Goal: Task Accomplishment & Management: Complete application form

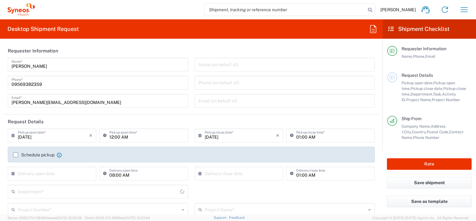
type input "[GEOGRAPHIC_DATA]"
type input "3213"
type input "[GEOGRAPHIC_DATA]"
type input "Syneos Health Philippines Inc"
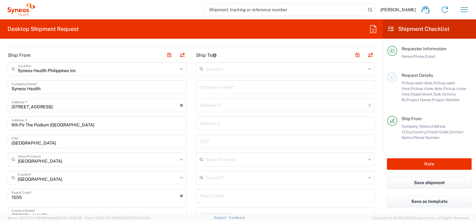
scroll to position [249, 0]
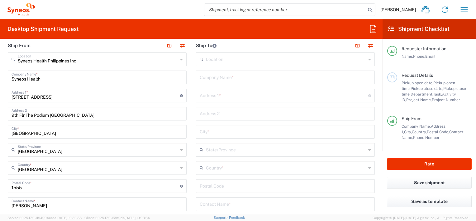
click at [180, 59] on icon at bounding box center [181, 59] width 3 height 10
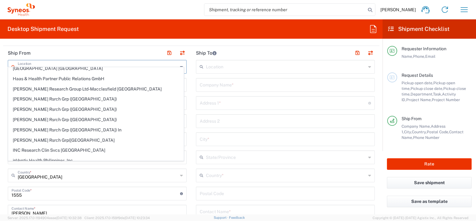
scroll to position [218, 0]
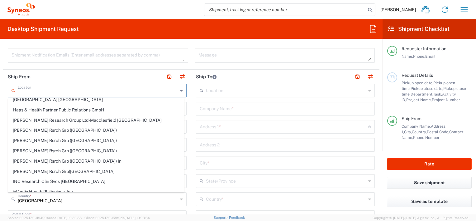
click at [254, 71] on header "Ship To" at bounding box center [285, 76] width 188 height 14
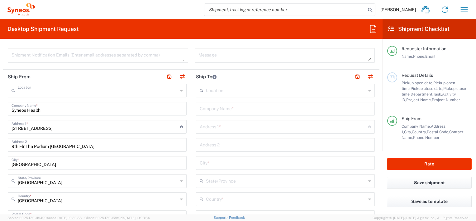
type input "Syneos Health Philippines Inc"
click at [279, 94] on input "text" at bounding box center [286, 89] width 160 height 11
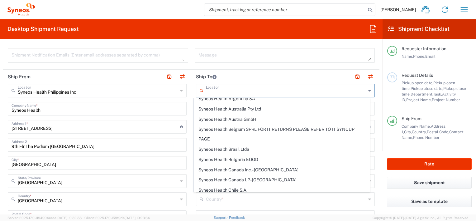
scroll to position [374, 0]
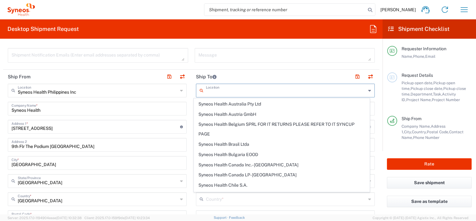
click at [255, 77] on header "Ship To" at bounding box center [285, 76] width 188 height 14
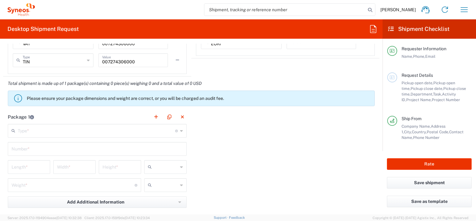
scroll to position [498, 0]
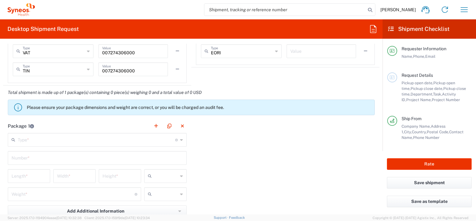
click at [67, 139] on input "text" at bounding box center [96, 139] width 157 height 11
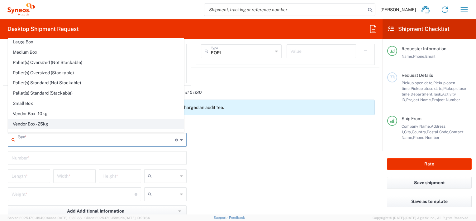
scroll to position [17, 0]
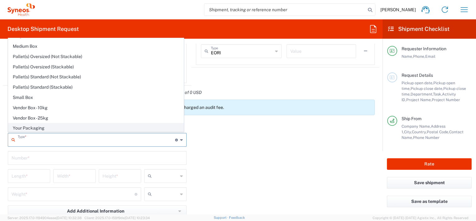
click at [49, 127] on span "Your Packaging" at bounding box center [95, 128] width 175 height 10
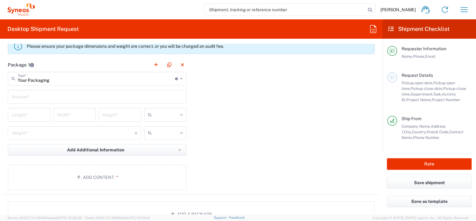
scroll to position [561, 0]
click at [62, 87] on main "Your Packaging Type * Material used to package goods Envelope Large Box Medium …" at bounding box center [97, 130] width 188 height 120
click at [68, 93] on input "text" at bounding box center [97, 94] width 171 height 11
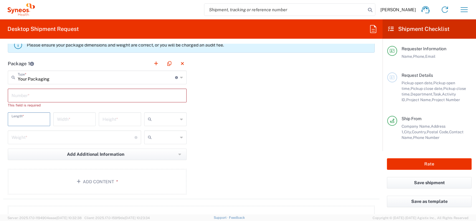
click at [35, 113] on input "number" at bounding box center [29, 118] width 35 height 11
click at [74, 120] on input "number" at bounding box center [74, 118] width 35 height 11
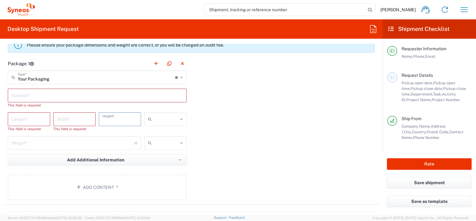
click at [120, 119] on input "number" at bounding box center [119, 118] width 35 height 11
click at [26, 119] on input "number" at bounding box center [29, 118] width 35 height 11
click at [83, 119] on input "number" at bounding box center [74, 118] width 35 height 11
click at [143, 79] on input "Your Packaging" at bounding box center [96, 76] width 157 height 11
type input "Your Packaging"
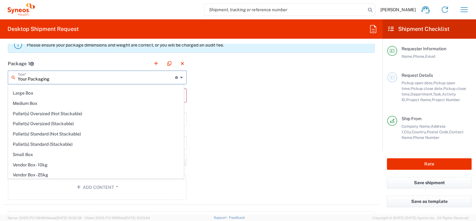
scroll to position [0, 0]
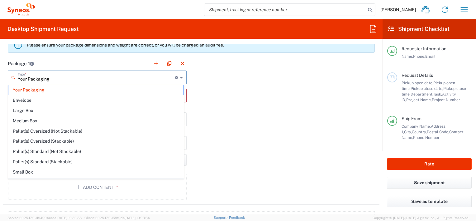
click at [212, 113] on div "Package 1 Your Packaging Type * Material used to package goods Your Packaging E…" at bounding box center [191, 130] width 376 height 148
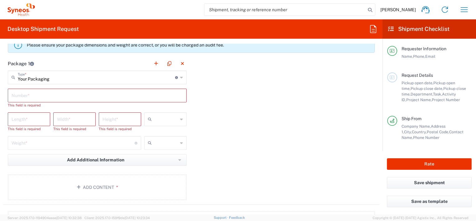
click at [30, 117] on input "number" at bounding box center [29, 118] width 35 height 11
click at [34, 97] on input "text" at bounding box center [97, 94] width 171 height 11
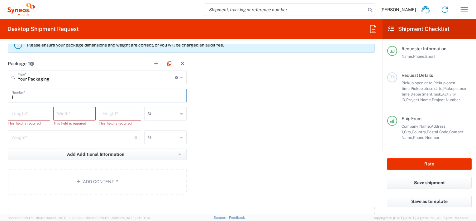
type input "1"
click at [39, 116] on input "number" at bounding box center [29, 112] width 35 height 11
click at [47, 135] on input "number" at bounding box center [73, 136] width 123 height 11
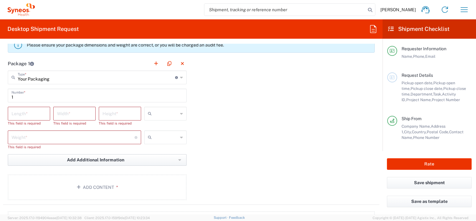
click at [95, 154] on button "Add Additional Information" at bounding box center [97, 160] width 179 height 12
click at [240, 169] on div "Package 1 Your Packaging Type * Material used to package goods Your Packaging E…" at bounding box center [191, 130] width 376 height 148
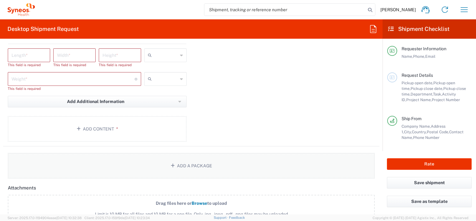
scroll to position [623, 0]
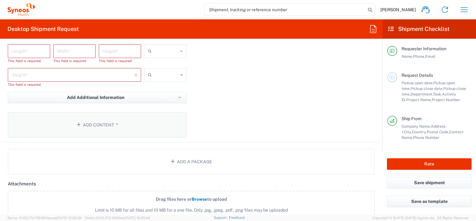
click at [104, 130] on button "Add Content *" at bounding box center [97, 125] width 179 height 26
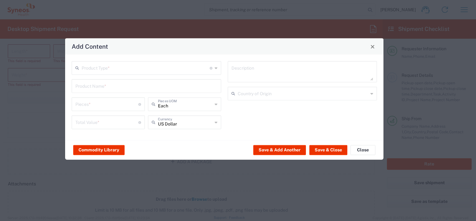
drag, startPoint x: 187, startPoint y: 54, endPoint x: 173, endPoint y: 42, distance: 17.9
click at [173, 42] on div "Add Content" at bounding box center [224, 46] width 318 height 16
click at [161, 67] on input "text" at bounding box center [146, 67] width 128 height 11
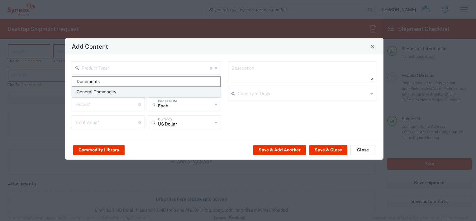
click at [95, 91] on span "General Commodity" at bounding box center [146, 92] width 148 height 10
type input "General Commodity"
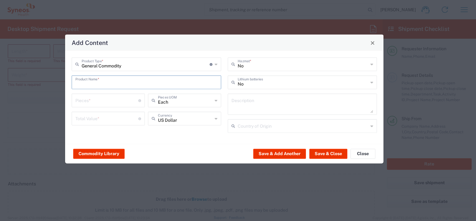
click at [132, 86] on input "text" at bounding box center [146, 81] width 142 height 11
click at [105, 84] on input "text" at bounding box center [146, 81] width 142 height 11
click at [118, 83] on input "text" at bounding box center [146, 81] width 142 height 11
click at [115, 83] on input "text" at bounding box center [146, 81] width 142 height 11
type input "i"
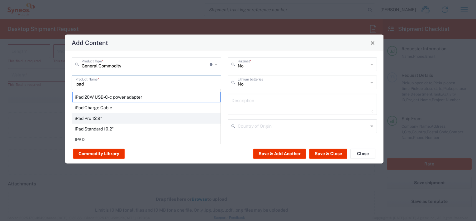
scroll to position [24, 0]
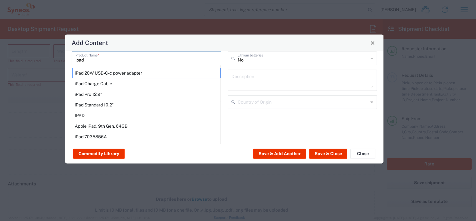
drag, startPoint x: 102, startPoint y: 61, endPoint x: 62, endPoint y: 57, distance: 40.1
click at [62, 57] on div "Add Content General Commodity Product Type * Document: Paper document generated…" at bounding box center [224, 98] width 476 height 221
type input "a"
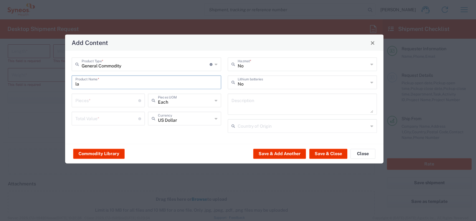
scroll to position [0, 0]
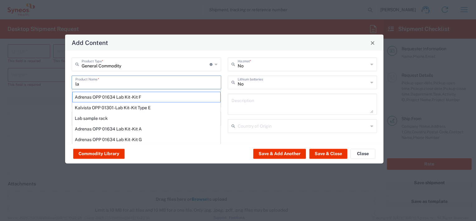
type input "l"
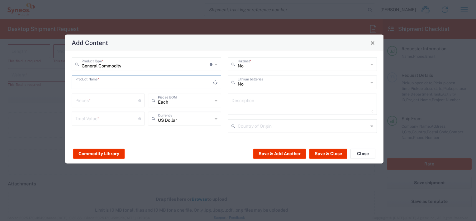
click at [95, 83] on input "text" at bounding box center [144, 81] width 138 height 11
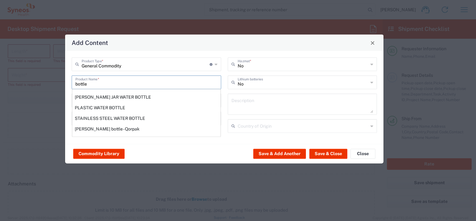
type input "bottle"
click at [145, 45] on div "Add Content" at bounding box center [224, 43] width 318 height 16
click at [197, 46] on div "Add Content" at bounding box center [224, 43] width 318 height 16
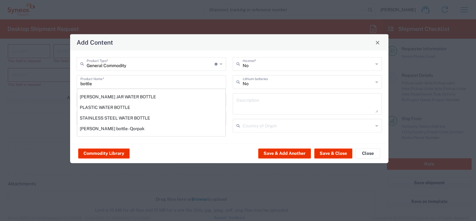
drag, startPoint x: 190, startPoint y: 45, endPoint x: 195, endPoint y: 45, distance: 5.0
click at [195, 45] on div "Add Content" at bounding box center [229, 42] width 318 height 16
click at [151, 88] on div "bottle Product Name * [PERSON_NAME] JAR WATER BOTTLE PLASTIC WATER BOTTLE STAIN…" at bounding box center [152, 82] width 150 height 14
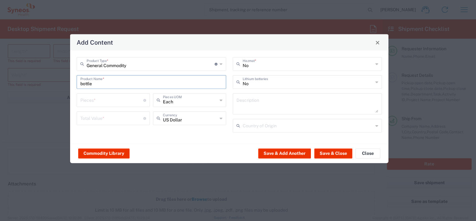
click at [123, 85] on input "bottle" at bounding box center [151, 81] width 142 height 11
click at [107, 86] on input "bottle" at bounding box center [151, 81] width 142 height 11
drag, startPoint x: 101, startPoint y: 84, endPoint x: 77, endPoint y: 83, distance: 23.7
click at [77, 83] on div "bottle Product Name *" at bounding box center [152, 82] width 150 height 14
click at [99, 86] on input "bottle" at bounding box center [151, 81] width 142 height 11
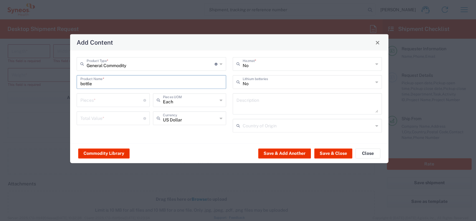
click at [91, 83] on input "bottle" at bounding box center [151, 81] width 142 height 11
click at [100, 84] on input "bottle" at bounding box center [151, 81] width 142 height 11
click at [102, 84] on input "bottle" at bounding box center [151, 81] width 142 height 11
drag, startPoint x: 83, startPoint y: 84, endPoint x: 77, endPoint y: 84, distance: 5.6
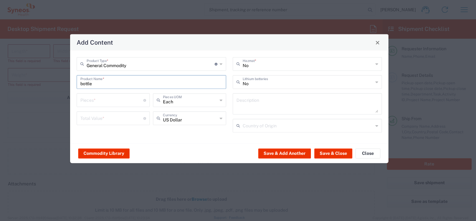
click at [77, 84] on div "bottle Product Name *" at bounding box center [152, 82] width 150 height 14
click at [93, 85] on input "bottle" at bounding box center [151, 81] width 142 height 11
click at [126, 103] on input "number" at bounding box center [111, 99] width 63 height 11
click at [378, 44] on span "Close" at bounding box center [377, 42] width 4 height 4
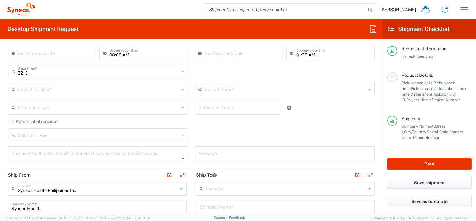
scroll to position [109, 0]
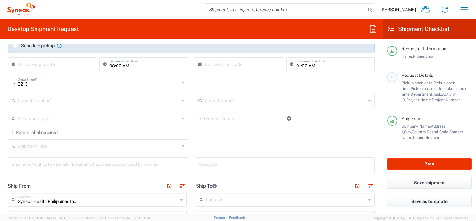
click at [67, 102] on input "text" at bounding box center [99, 99] width 162 height 11
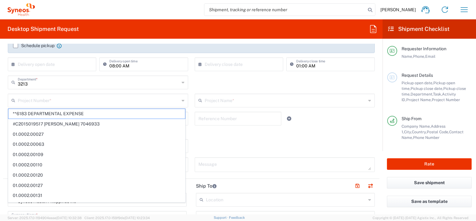
drag, startPoint x: 317, startPoint y: 125, endPoint x: 260, endPoint y: 113, distance: 57.8
click at [317, 125] on div "Reference Type Account Type Activity ID Airline Appointment Number ASN Batch Re…" at bounding box center [191, 121] width 373 height 18
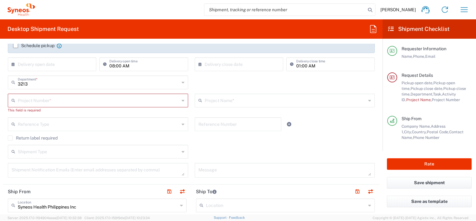
click at [61, 103] on input "text" at bounding box center [99, 99] width 162 height 11
paste input "7068962"
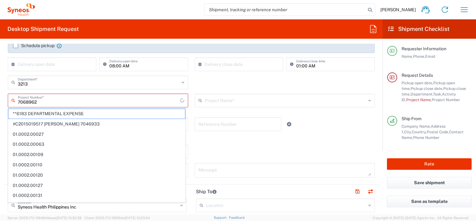
click at [55, 102] on input "7068962" at bounding box center [99, 99] width 162 height 11
click at [64, 102] on input "7068962" at bounding box center [99, 99] width 162 height 11
click at [56, 101] on input "7068962" at bounding box center [99, 99] width 162 height 11
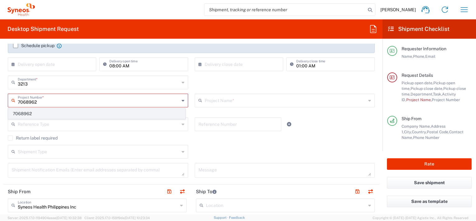
type input "7068962"
click at [30, 114] on span "7068962" at bounding box center [96, 114] width 177 height 10
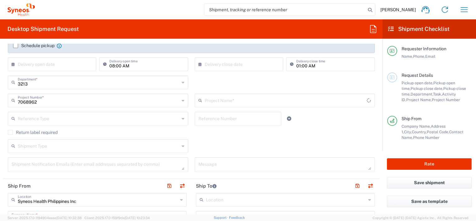
click at [56, 119] on input "text" at bounding box center [99, 117] width 162 height 11
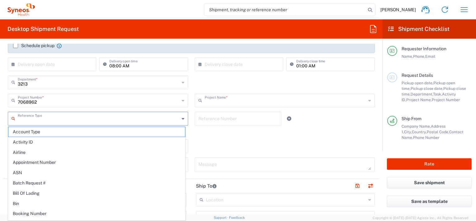
type input "Neurocrine 7068962"
click at [213, 85] on div "3213 Department * 3213 3000 3100 3109 3110 3111 3112 3125 3130 3135 3136 3150 3…" at bounding box center [191, 84] width 373 height 18
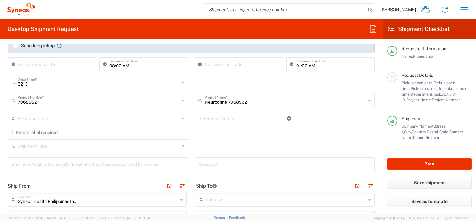
scroll to position [140, 0]
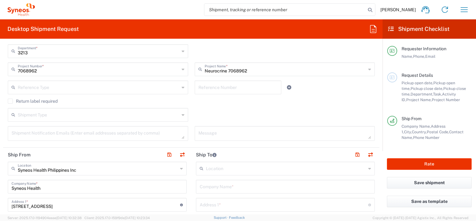
click at [143, 116] on input "text" at bounding box center [99, 114] width 162 height 11
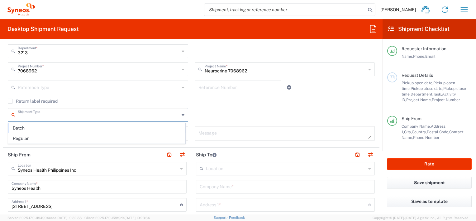
click at [234, 109] on div "Shipment Type Batch Regular" at bounding box center [191, 117] width 373 height 18
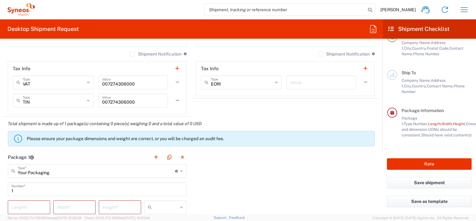
scroll to position [483, 0]
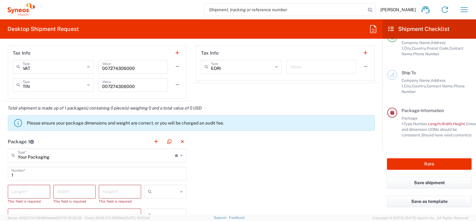
drag, startPoint x: 239, startPoint y: 97, endPoint x: 80, endPoint y: 99, distance: 158.9
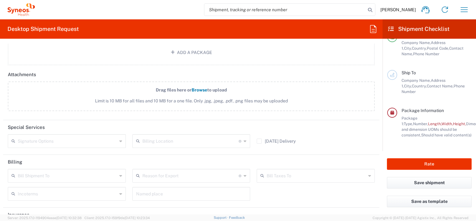
scroll to position [763, 0]
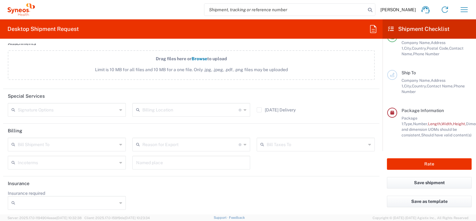
click at [119, 143] on icon at bounding box center [120, 144] width 3 height 10
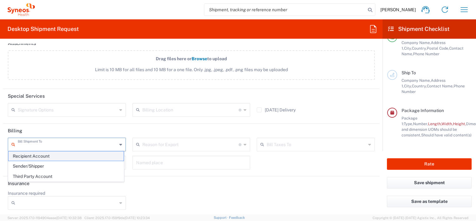
click at [66, 156] on span "Recipient Account" at bounding box center [65, 156] width 115 height 10
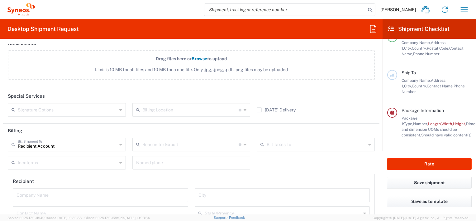
click at [117, 145] on div "Recipient Account Bill Shipment To" at bounding box center [67, 144] width 118 height 14
drag, startPoint x: 50, startPoint y: 163, endPoint x: 64, endPoint y: 159, distance: 14.5
click at [51, 164] on span "Sender/Shipper" at bounding box center [65, 166] width 115 height 10
type input "Sender/Shipper"
click at [120, 162] on icon at bounding box center [120, 162] width 3 height 10
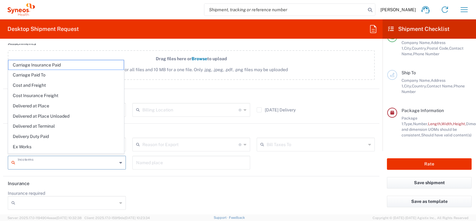
click at [191, 93] on header "Special Services" at bounding box center [191, 96] width 376 height 14
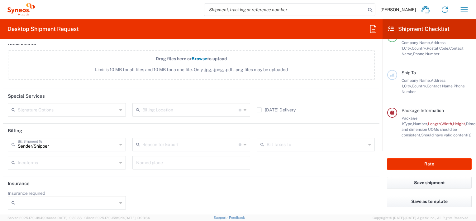
click at [244, 144] on icon at bounding box center [245, 144] width 3 height 10
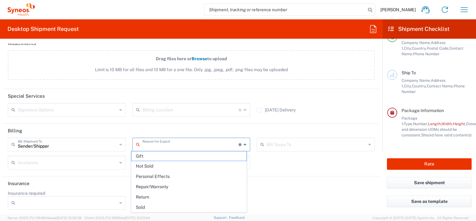
click at [244, 144] on icon at bounding box center [245, 144] width 3 height 10
click at [252, 130] on header "Billing" at bounding box center [191, 130] width 376 height 14
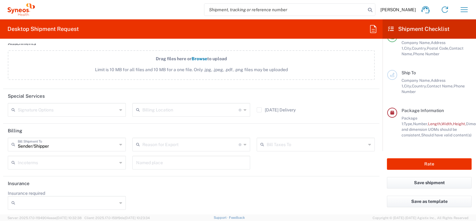
click at [246, 142] on div "Reason for Export" at bounding box center [191, 144] width 118 height 14
click at [240, 124] on header "Billing" at bounding box center [191, 130] width 376 height 14
click at [366, 143] on div "Bill Taxes To" at bounding box center [316, 144] width 118 height 14
click at [202, 117] on div "Billing Location For standard shipments, leave this section blank. Only update …" at bounding box center [191, 112] width 125 height 18
click at [169, 184] on header "Insurance" at bounding box center [191, 183] width 376 height 14
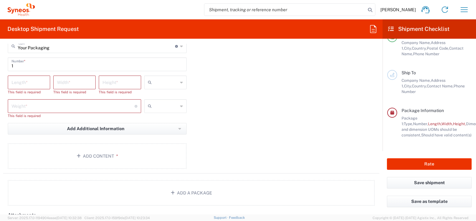
scroll to position [561, 0]
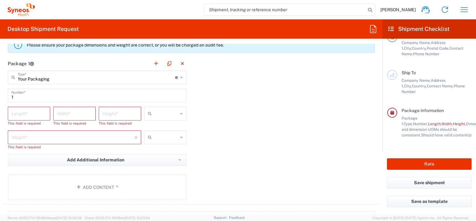
drag, startPoint x: 269, startPoint y: 92, endPoint x: 320, endPoint y: 90, distance: 50.5
click at [269, 92] on div "Package 1 Your Packaging Type * Material used to package goods Your Packaging E…" at bounding box center [191, 130] width 376 height 148
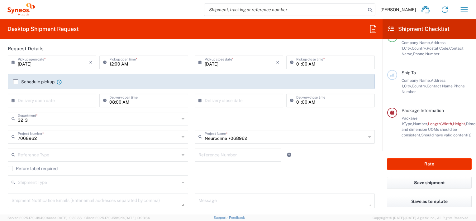
scroll to position [62, 0]
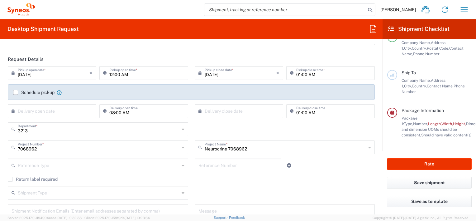
click at [50, 112] on input "text" at bounding box center [53, 110] width 71 height 11
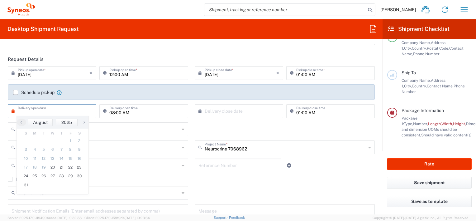
click at [230, 111] on input "text" at bounding box center [240, 110] width 71 height 11
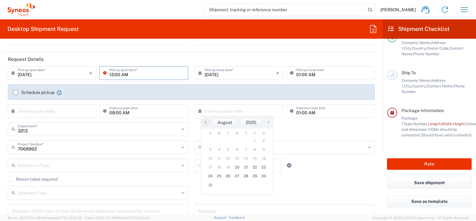
click at [144, 74] on input "12:00 AM" at bounding box center [146, 72] width 75 height 11
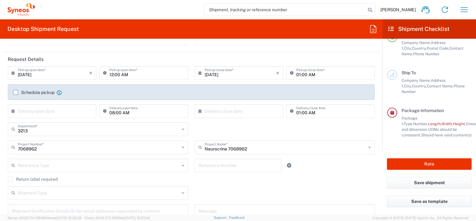
click at [237, 122] on div "× Delivery close date Cancel Apply" at bounding box center [239, 113] width 92 height 18
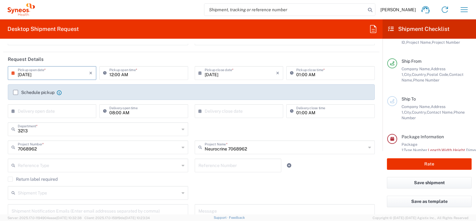
click at [56, 75] on input "[DATE]" at bounding box center [53, 72] width 71 height 11
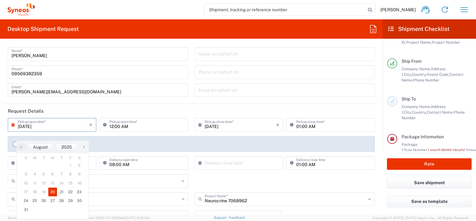
scroll to position [0, 0]
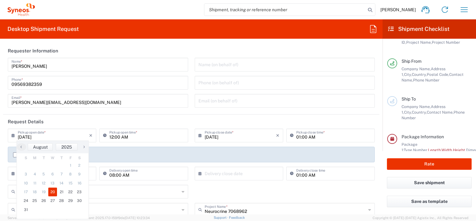
click at [240, 120] on header "Request Details" at bounding box center [191, 121] width 376 height 14
